Goal: Information Seeking & Learning: Learn about a topic

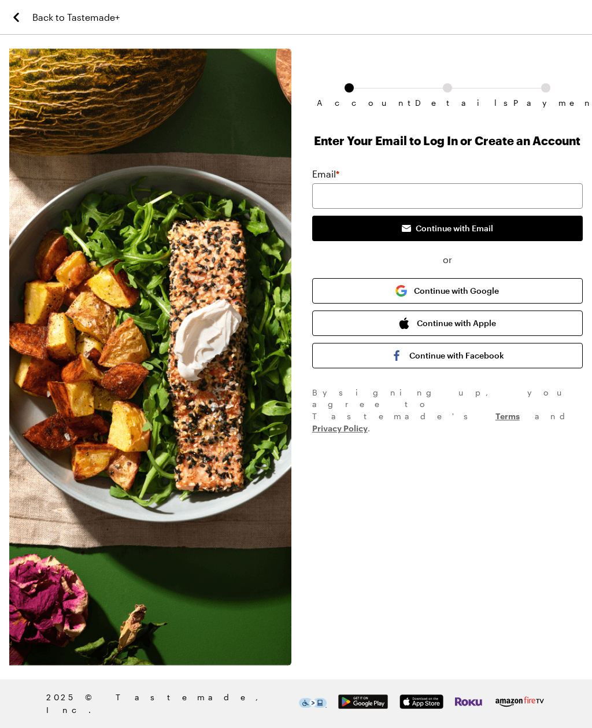
click at [79, 17] on span "Back to Tastemade+" at bounding box center [75, 17] width 87 height 14
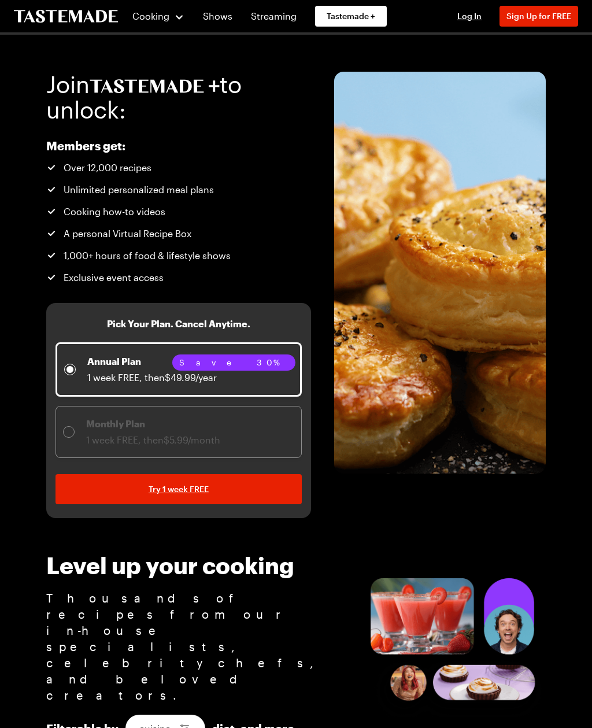
click at [153, 20] on span "Cooking" at bounding box center [150, 15] width 37 height 11
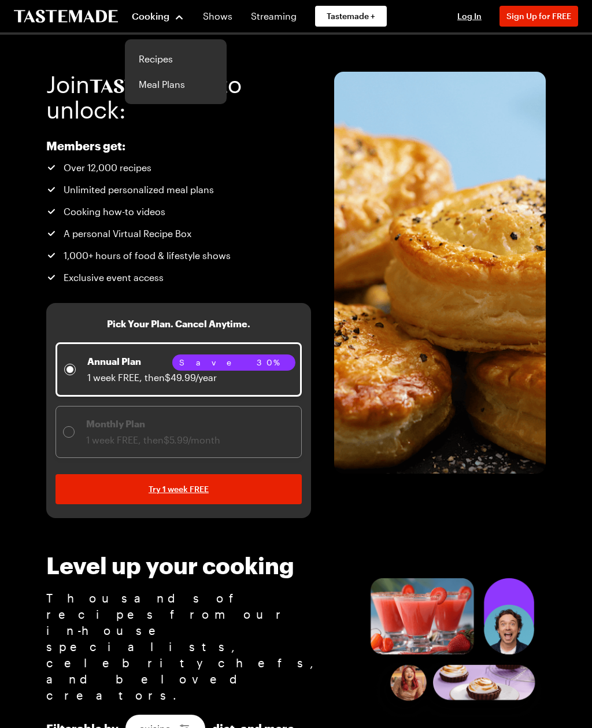
click at [143, 62] on link "Recipes" at bounding box center [176, 58] width 88 height 25
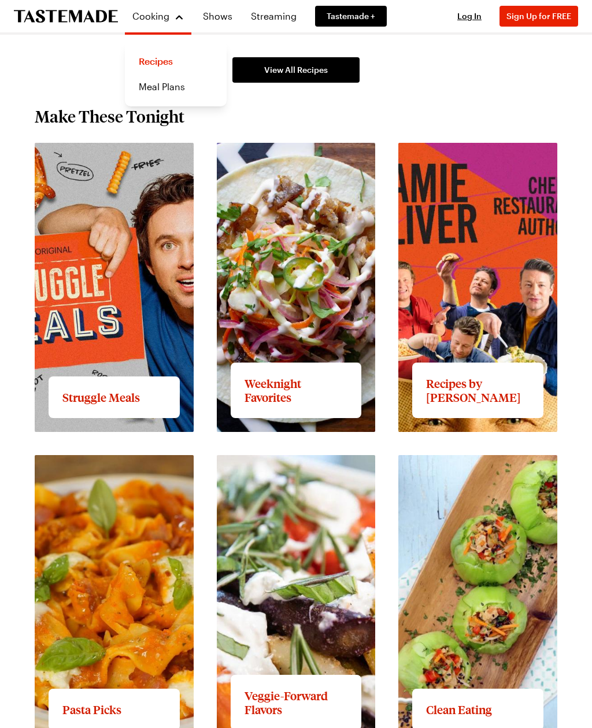
scroll to position [769, 0]
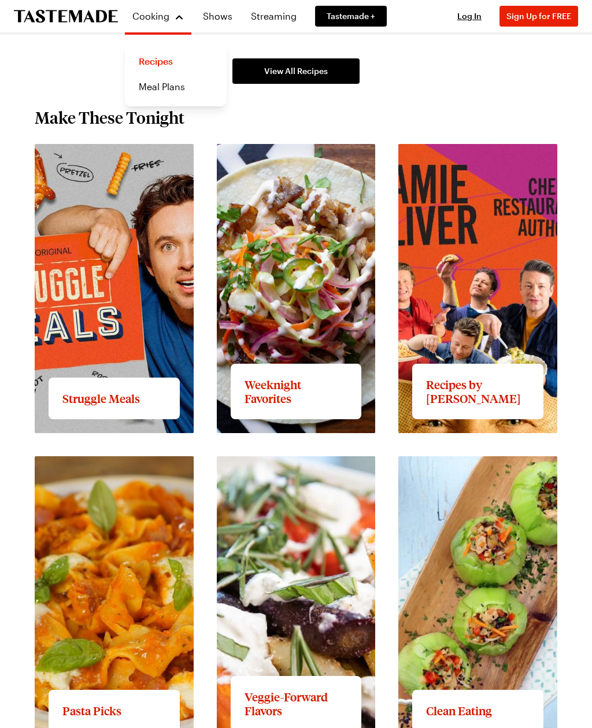
click at [145, 156] on link "View full content for Struggle Meals" at bounding box center [113, 150] width 157 height 11
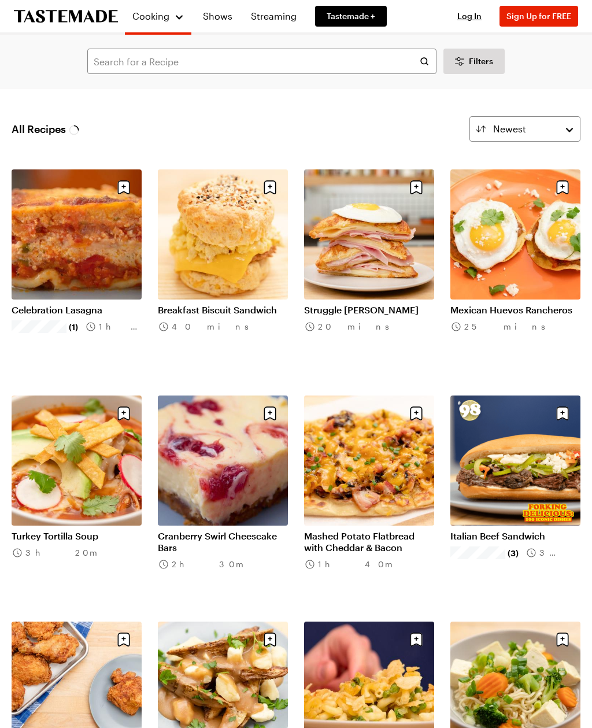
click at [109, 530] on link "Turkey Tortilla Soup" at bounding box center [77, 536] width 130 height 12
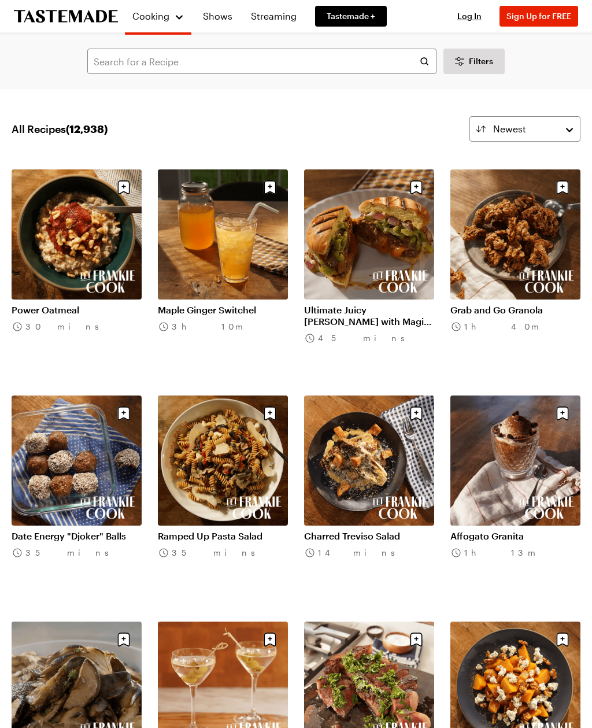
click at [479, 64] on span "Filters" at bounding box center [481, 62] width 24 height 12
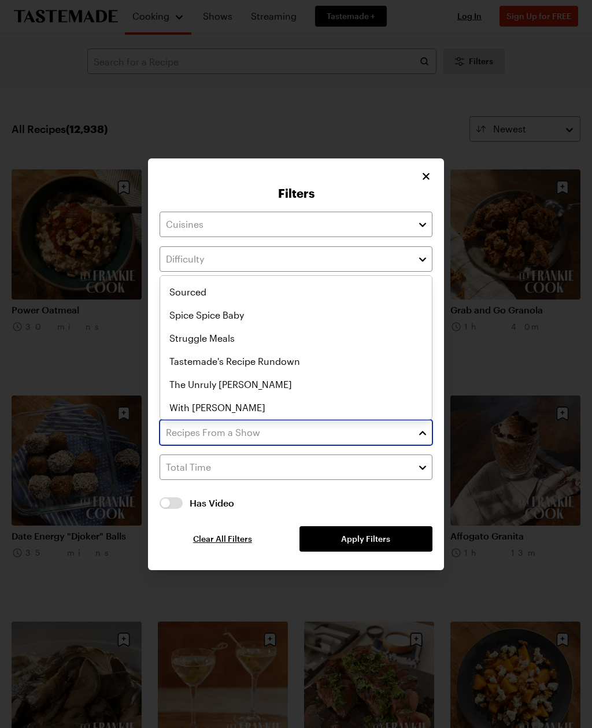
scroll to position [669, 0]
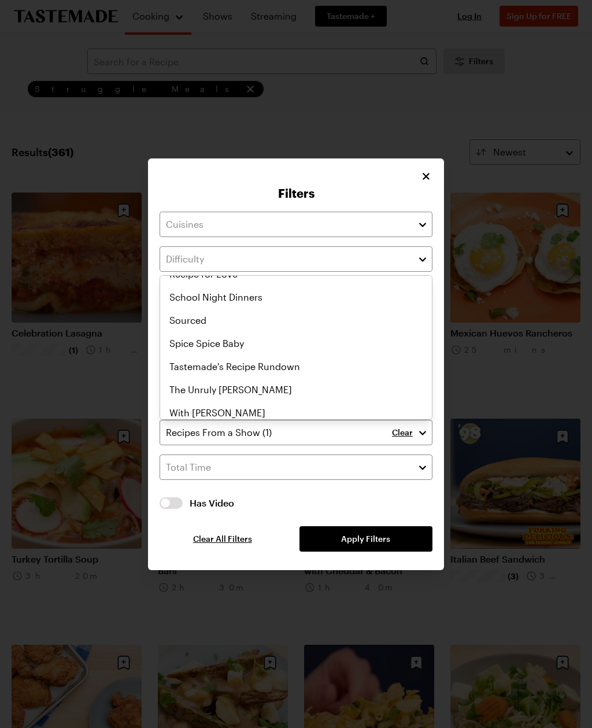
click at [432, 172] on icon "Close" at bounding box center [427, 177] width 12 height 12
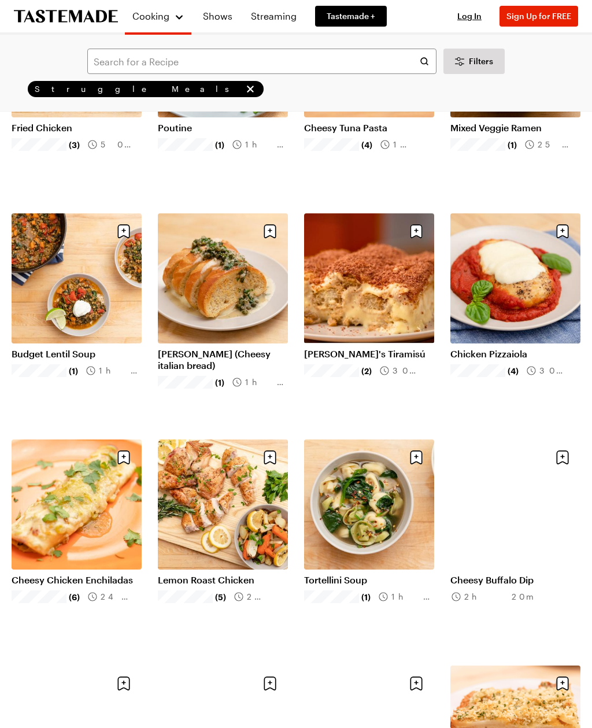
scroll to position [658, 0]
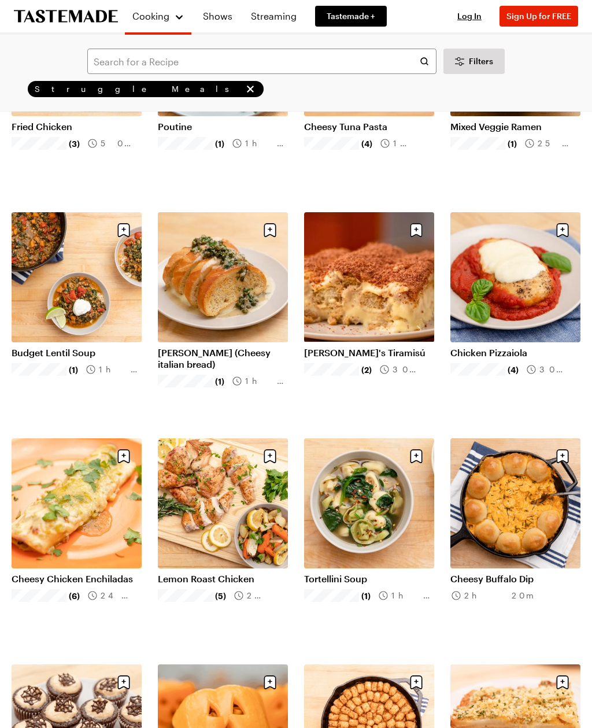
click at [511, 352] on link "Chicken Pizzaiola" at bounding box center [516, 354] width 130 height 12
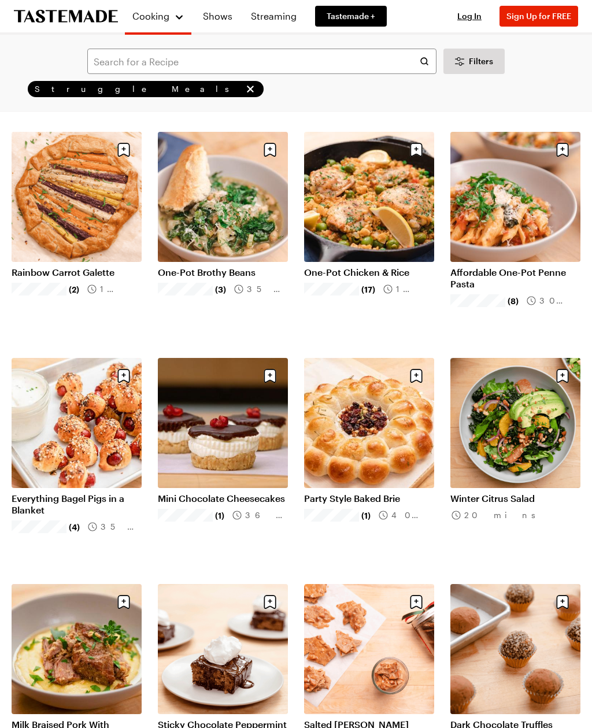
scroll to position [3453, 0]
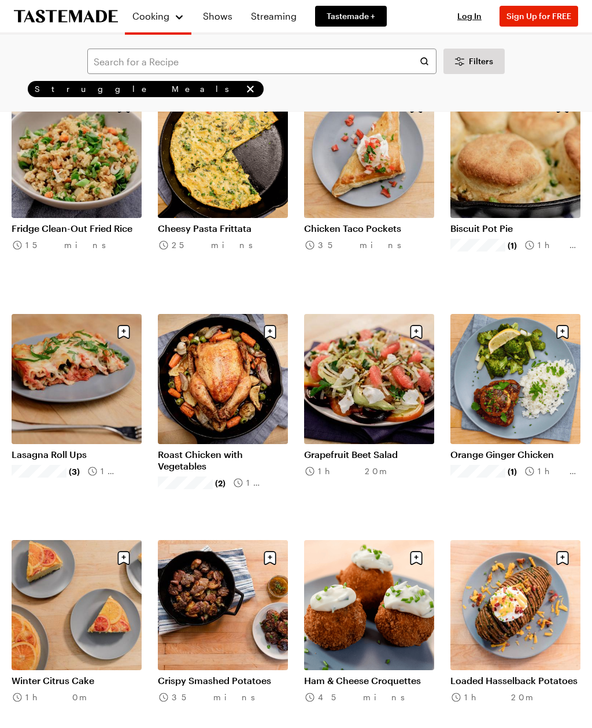
scroll to position [6644, 0]
